Goal: Task Accomplishment & Management: Manage account settings

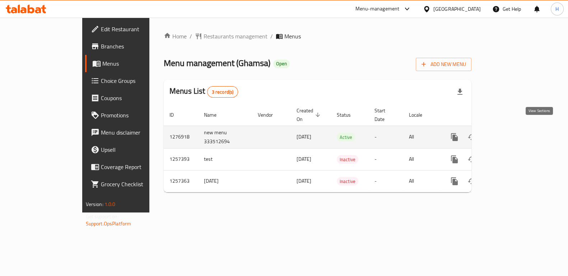
click at [510, 133] on icon "enhanced table" at bounding box center [506, 137] width 9 height 9
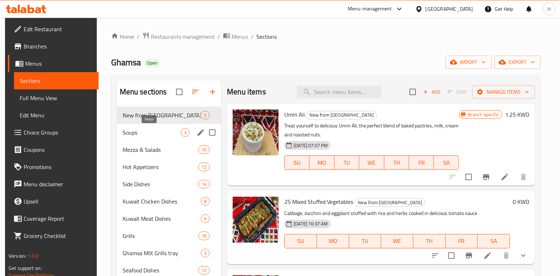
click at [133, 135] on span "Soups" at bounding box center [152, 132] width 58 height 9
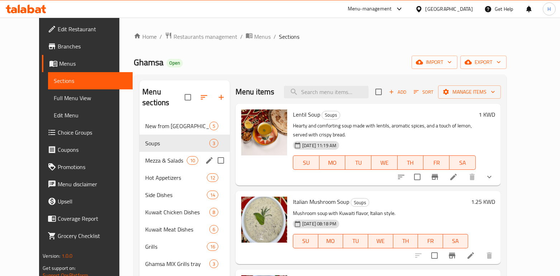
click at [141, 154] on div "Mezza & Salads 10" at bounding box center [185, 160] width 90 height 17
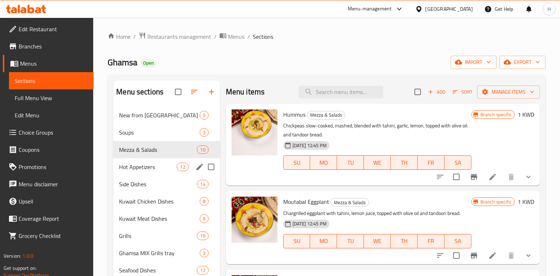
click at [150, 174] on div "Hot Appetizers 12" at bounding box center [166, 166] width 107 height 17
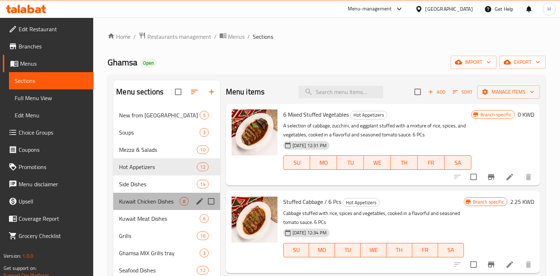
click at [147, 205] on span "Kuwait Chicken Dishes" at bounding box center [149, 201] width 60 height 9
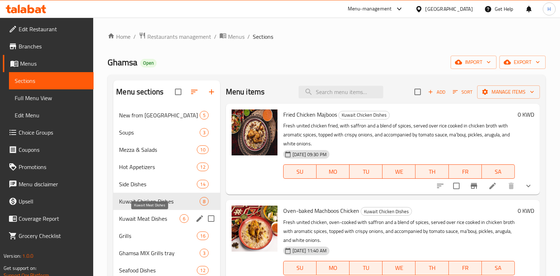
click at [144, 221] on span "Kuwait Meat Dishes" at bounding box center [149, 218] width 60 height 9
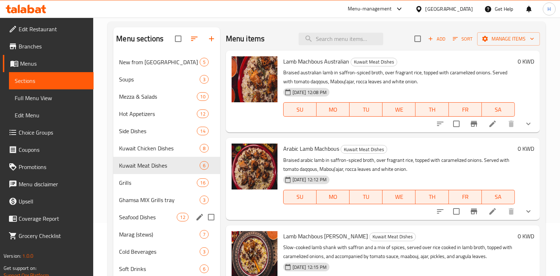
scroll to position [53, 0]
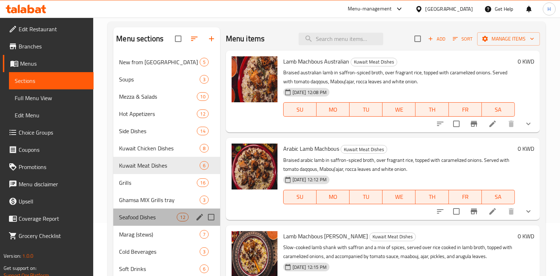
click at [127, 224] on div "Seafood Dishes 12" at bounding box center [166, 216] width 107 height 17
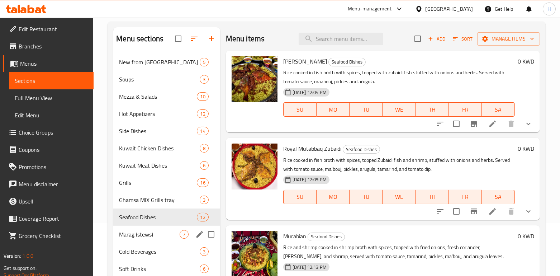
scroll to position [80, 0]
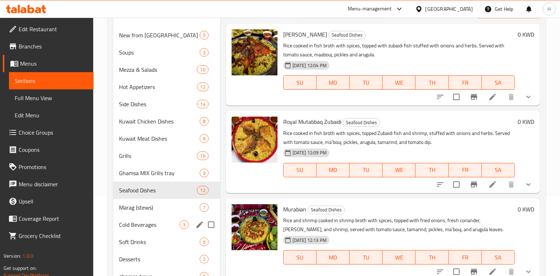
click at [147, 233] on div "Soft Drinks 6" at bounding box center [166, 241] width 107 height 17
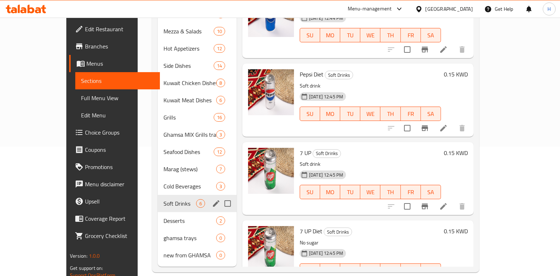
scroll to position [128, 0]
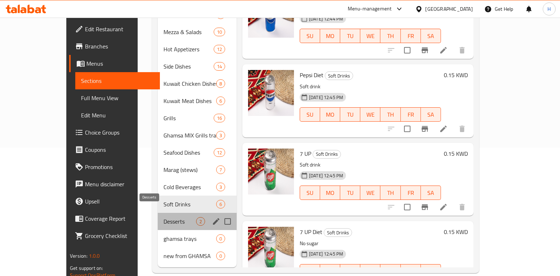
click at [164, 217] on span "Desserts" at bounding box center [180, 221] width 33 height 9
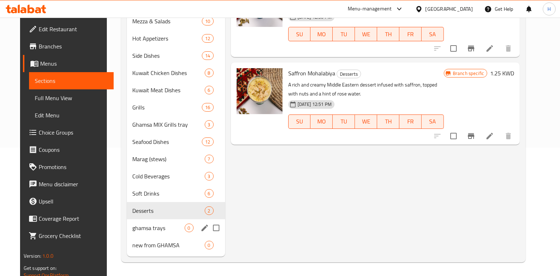
click at [148, 232] on div "ghamsa trays 0" at bounding box center [176, 227] width 98 height 17
